Goal: Task Accomplishment & Management: Manage account settings

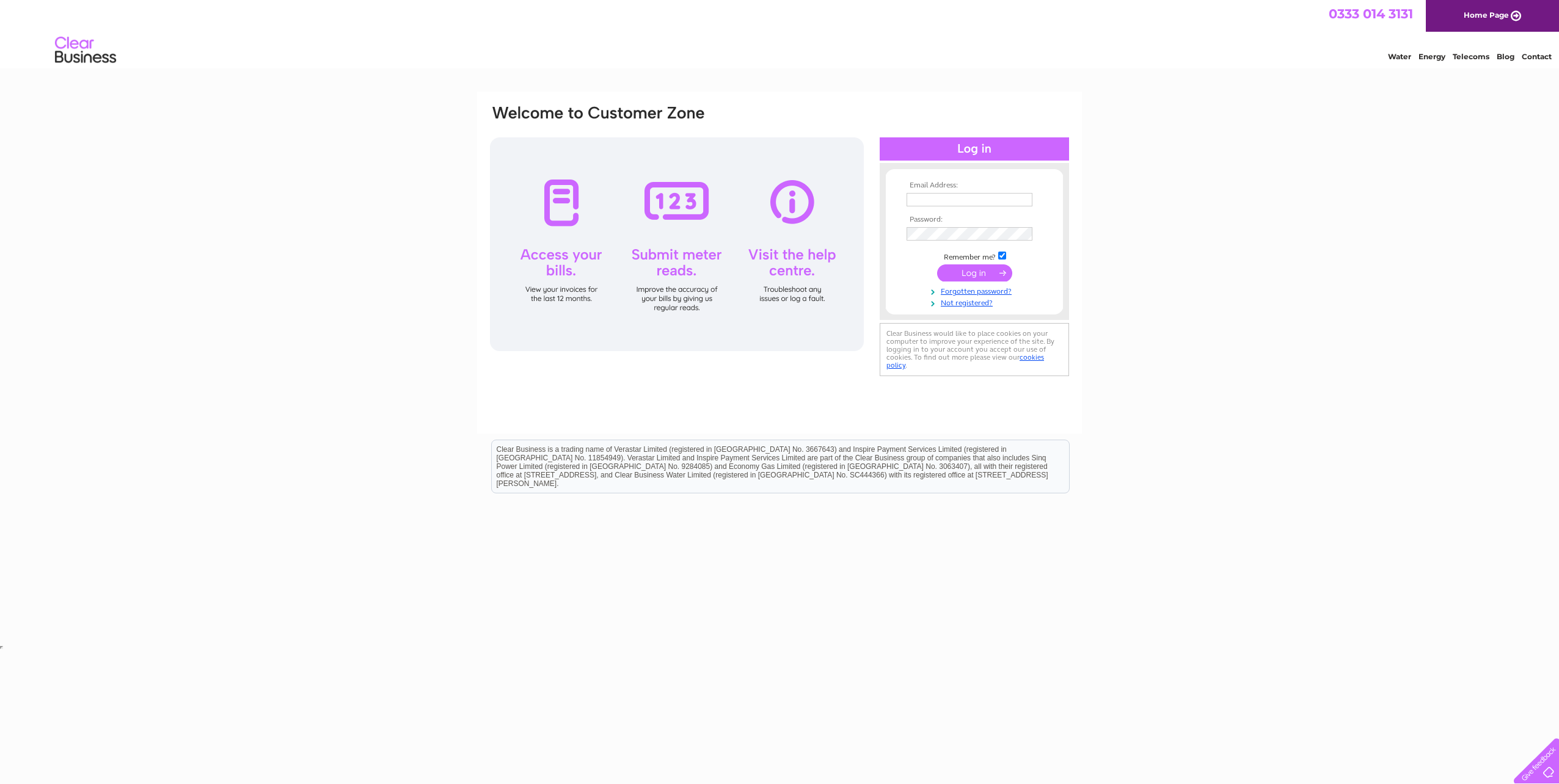
type input "[EMAIL_ADDRESS][DOMAIN_NAME]"
click at [969, 275] on input "submit" at bounding box center [975, 273] width 75 height 17
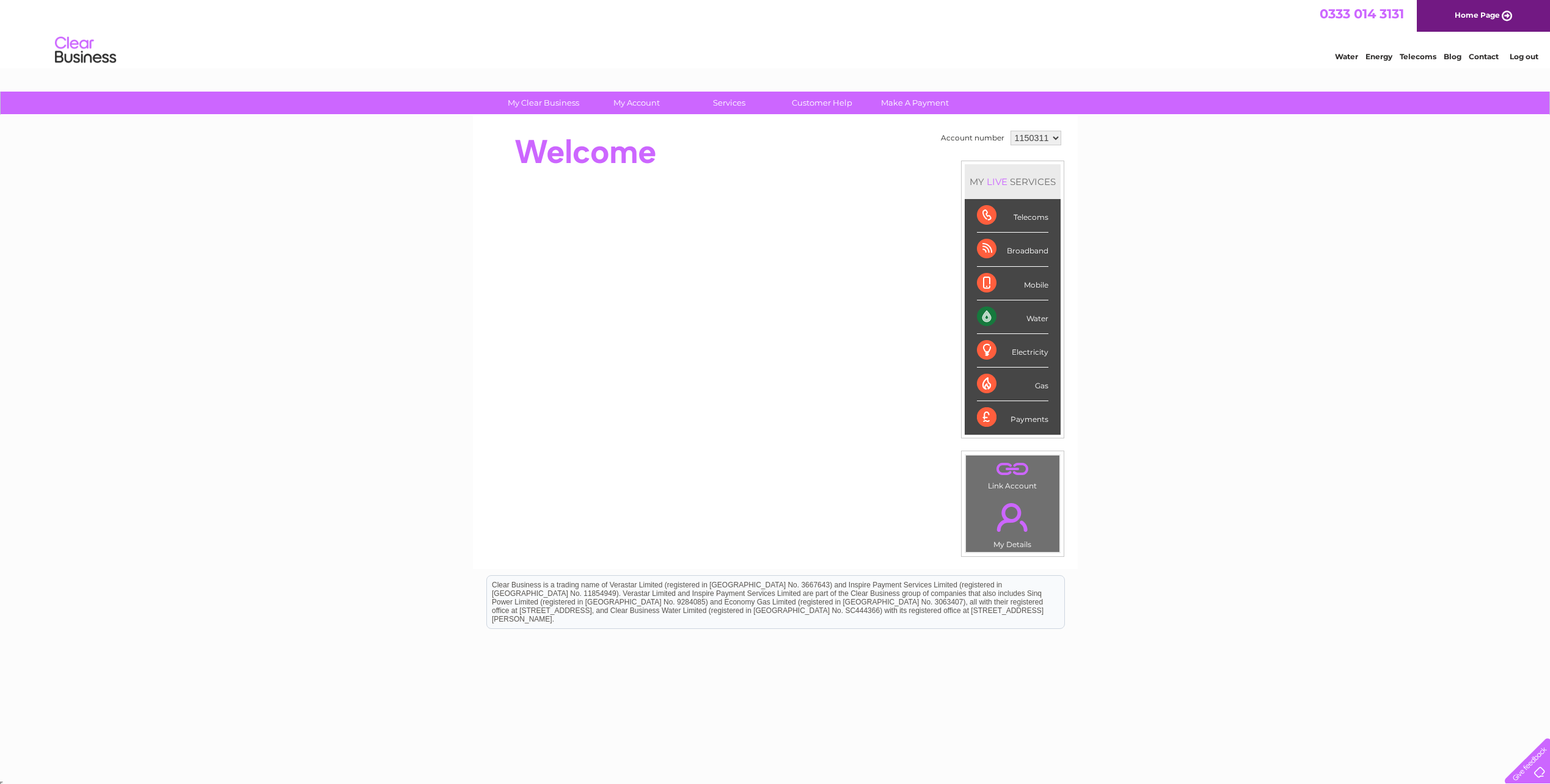
click at [1010, 479] on link "." at bounding box center [1013, 469] width 88 height 21
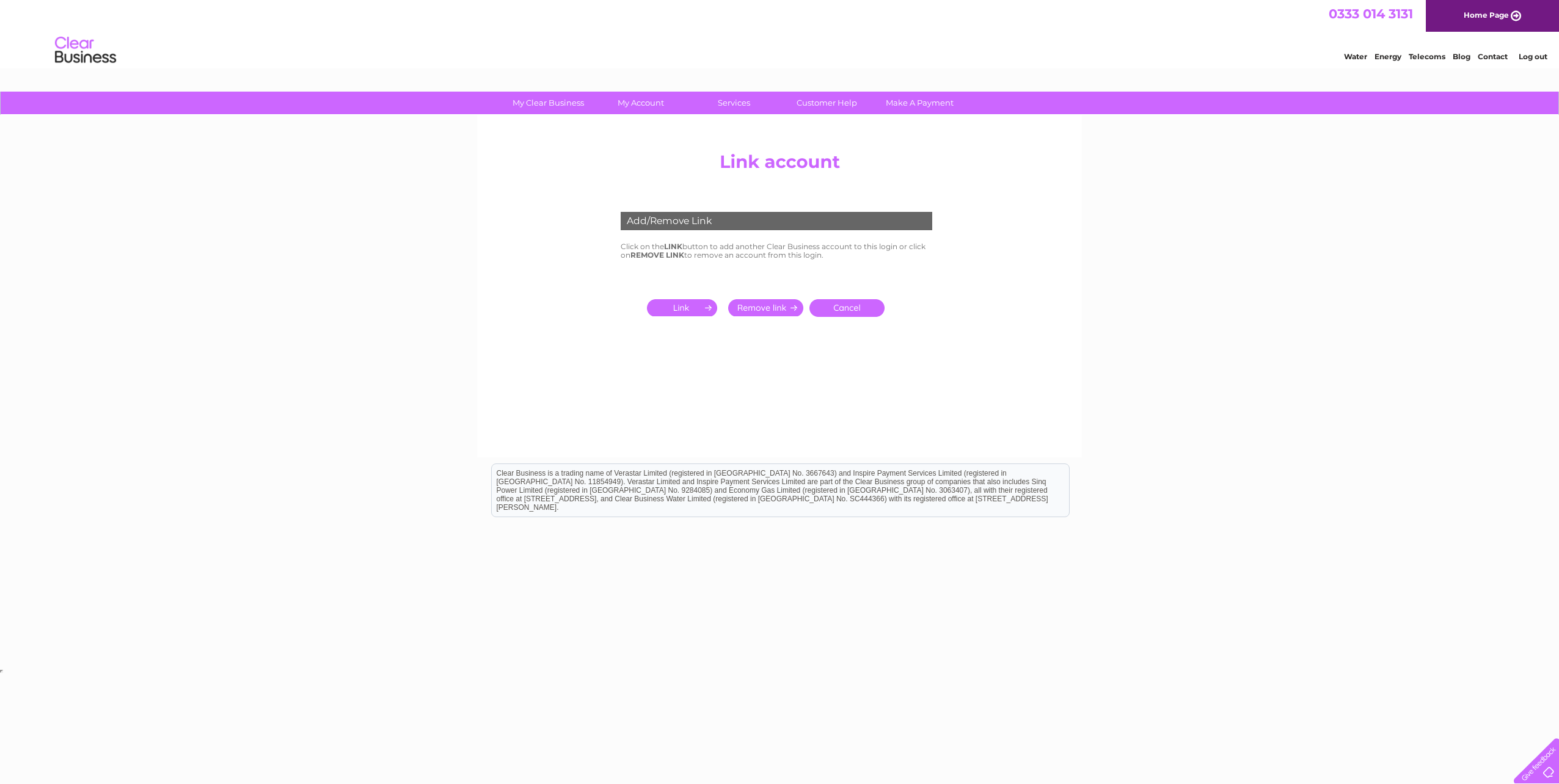
click at [856, 309] on link "Cancel" at bounding box center [847, 308] width 75 height 18
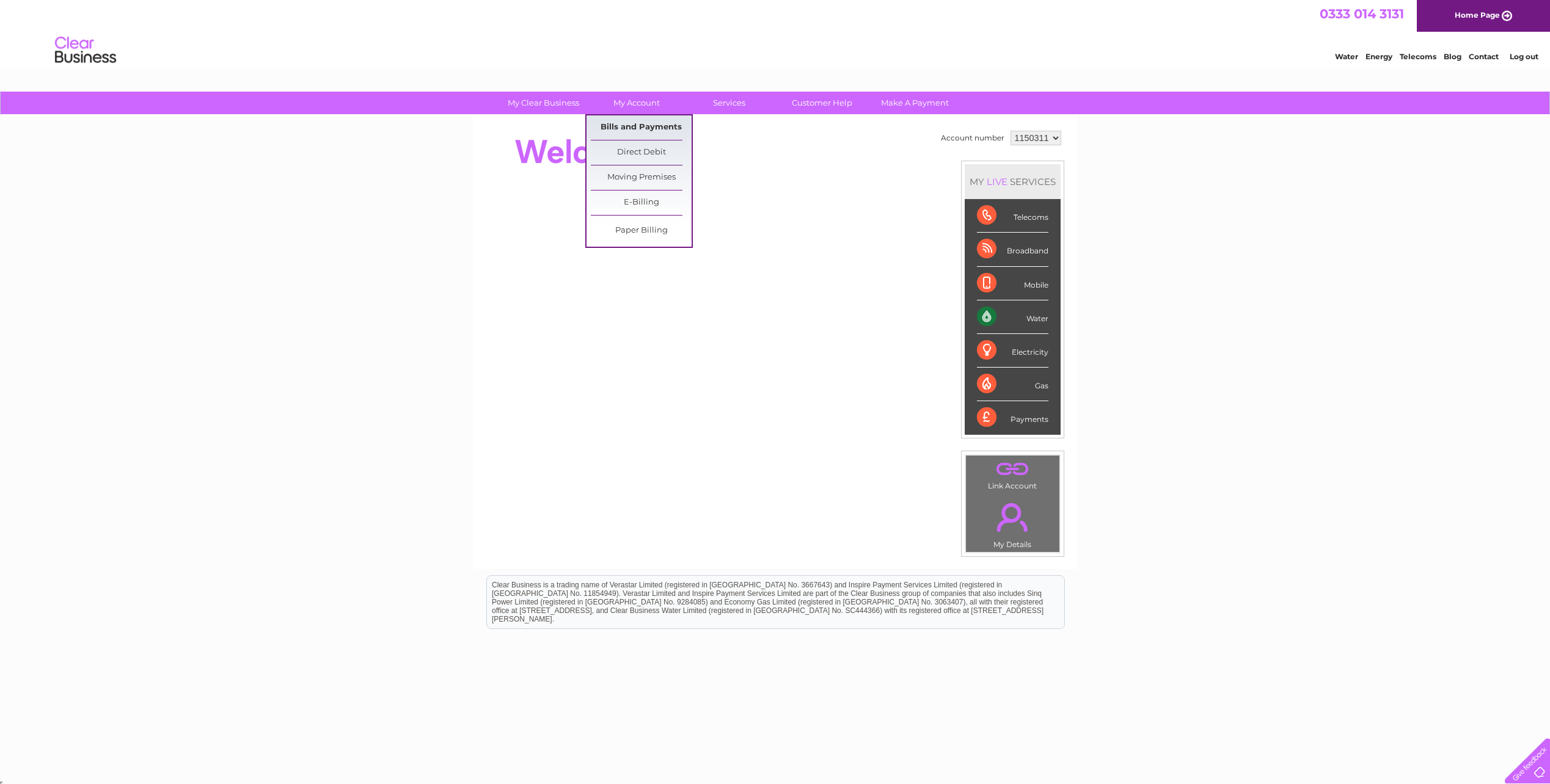
click at [637, 125] on link "Bills and Payments" at bounding box center [641, 127] width 101 height 24
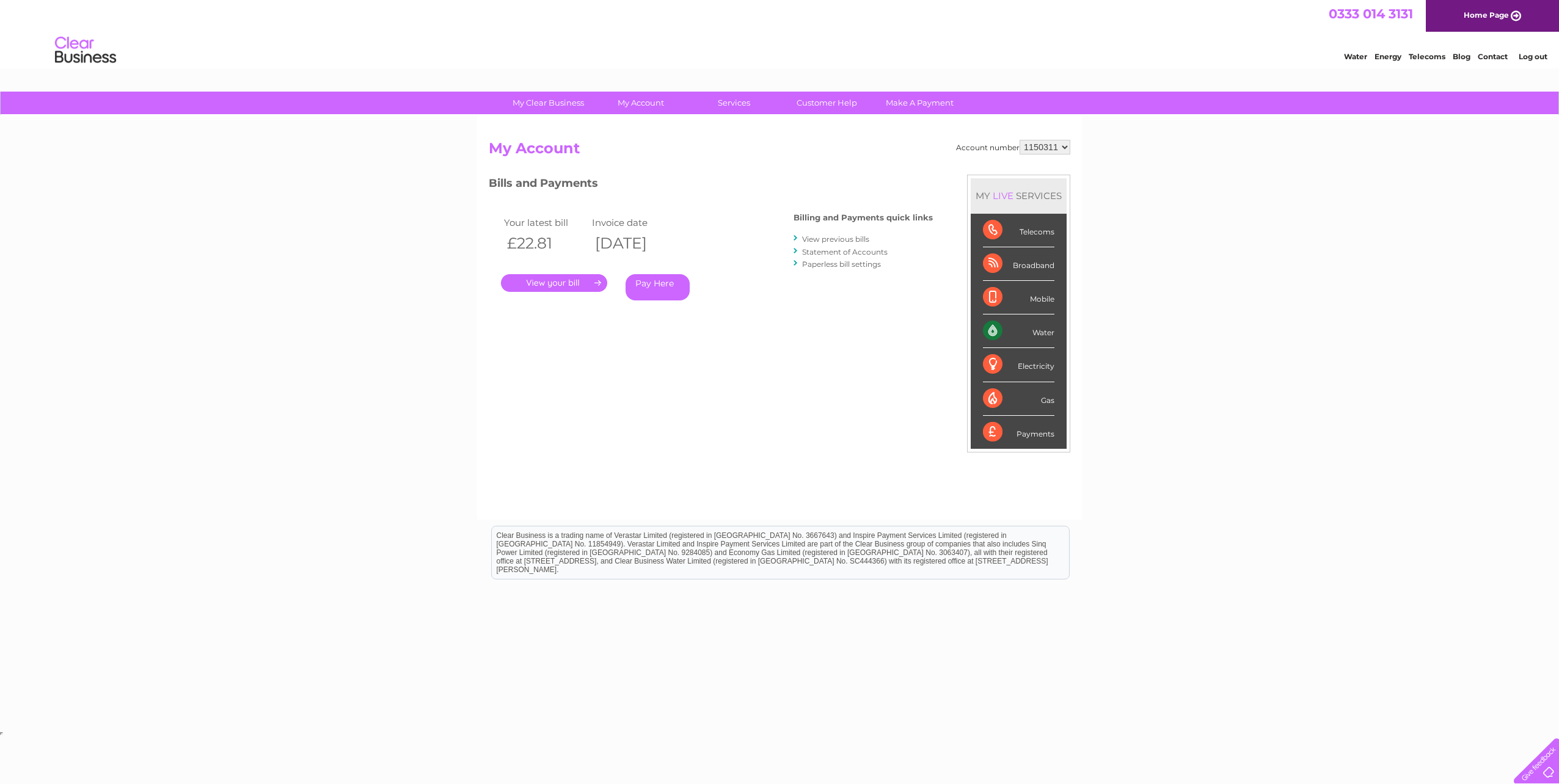
click at [554, 283] on link "." at bounding box center [554, 283] width 106 height 18
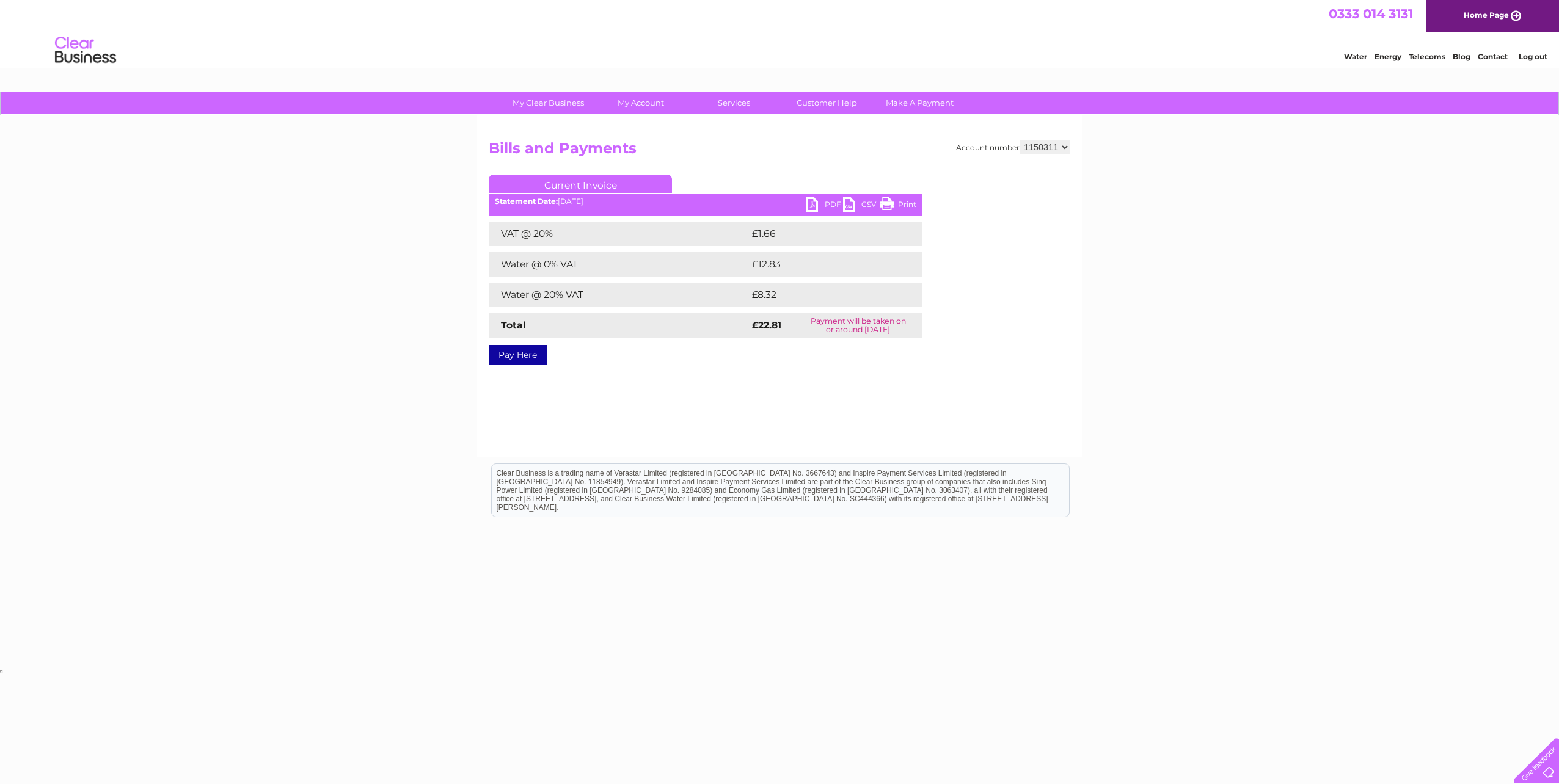
click at [828, 203] on link "PDF" at bounding box center [824, 206] width 37 height 18
